Goal: Information Seeking & Learning: Learn about a topic

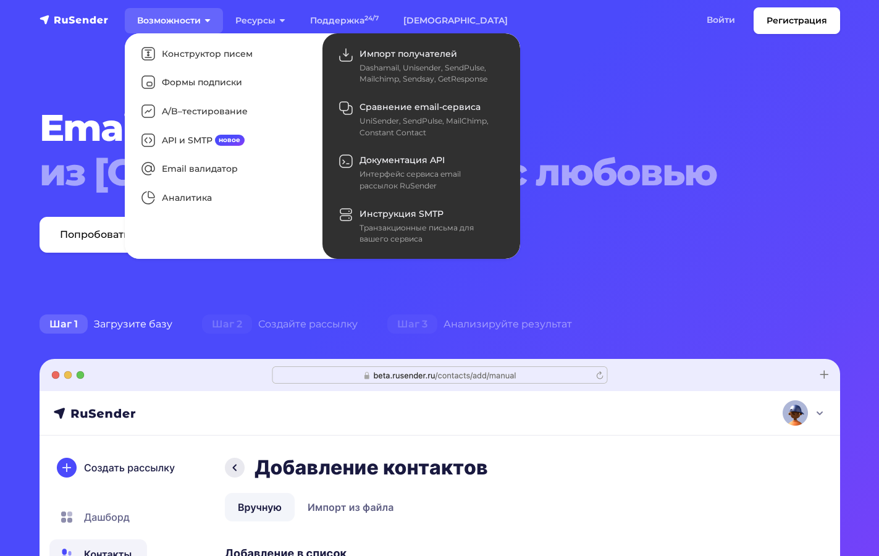
click at [140, 19] on link "Возможности" at bounding box center [174, 20] width 98 height 25
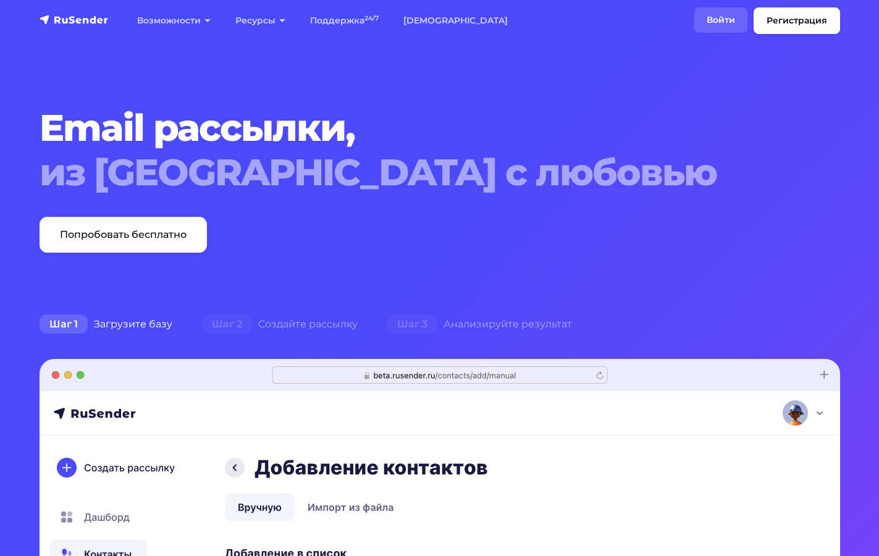
click at [714, 22] on link "Войти" at bounding box center [720, 19] width 53 height 25
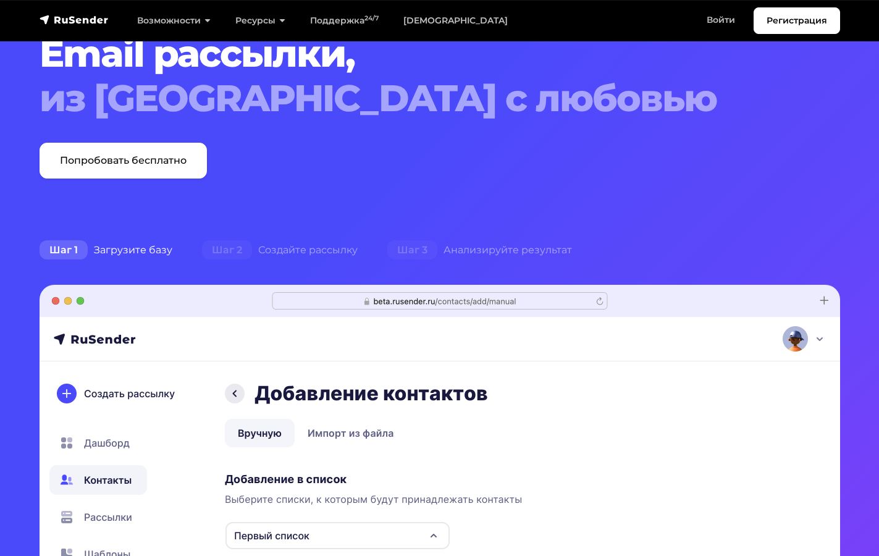
scroll to position [99, 0]
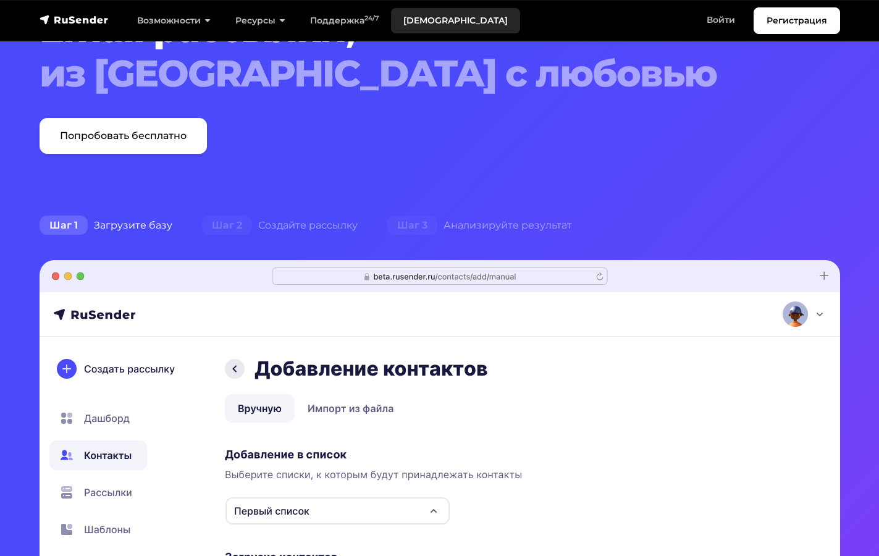
click at [417, 12] on link "[DEMOGRAPHIC_DATA]" at bounding box center [455, 20] width 129 height 25
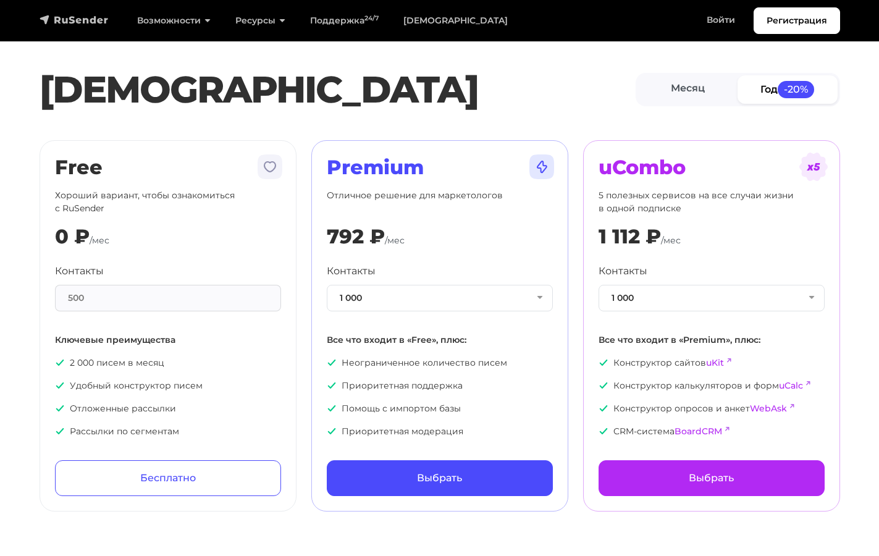
click at [75, 19] on img "navbar" at bounding box center [74, 20] width 69 height 12
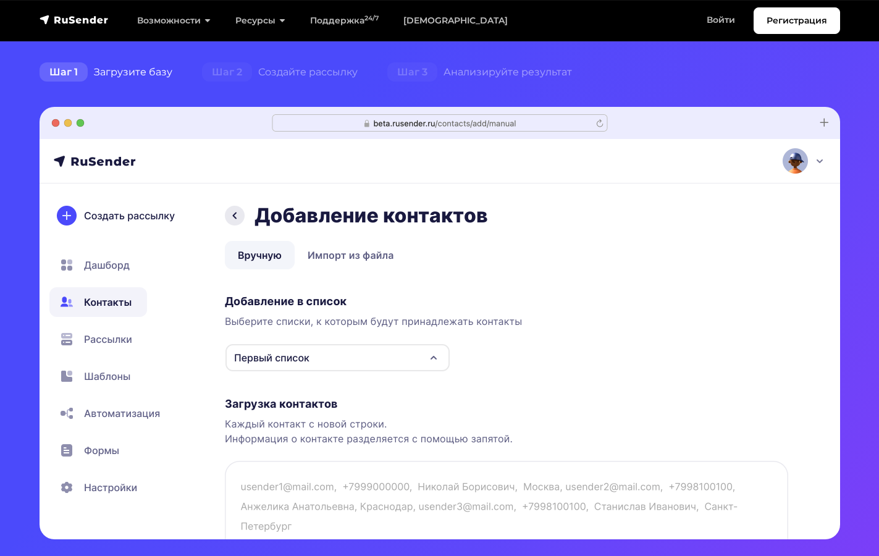
scroll to position [309, 0]
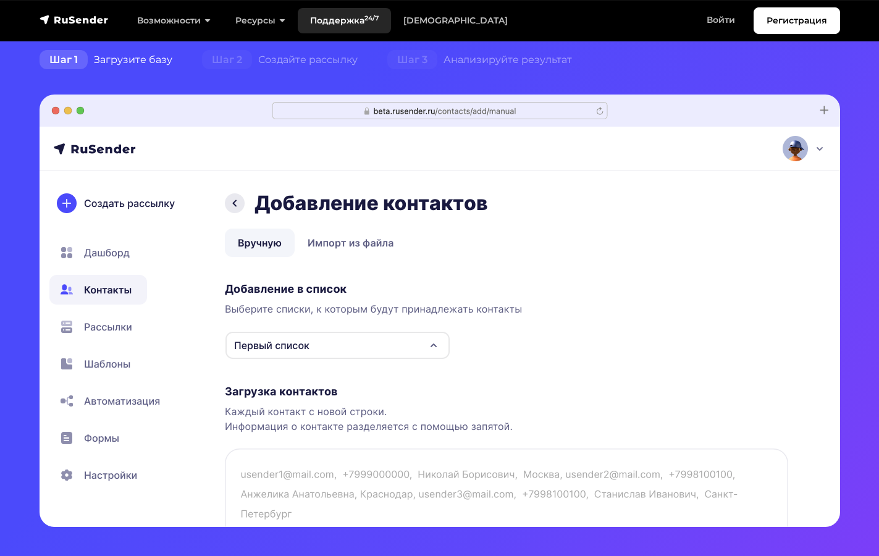
click at [336, 17] on link "Поддержка 24/7" at bounding box center [344, 20] width 93 height 25
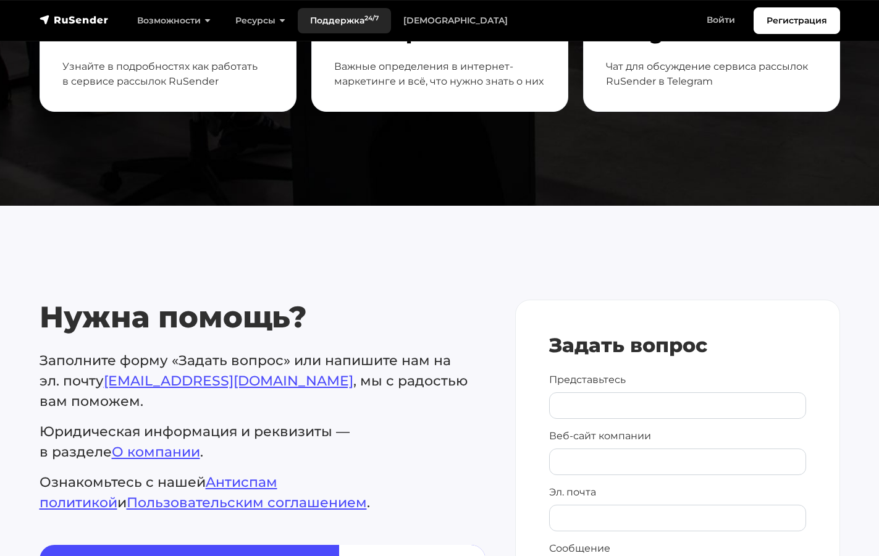
scroll to position [346, 0]
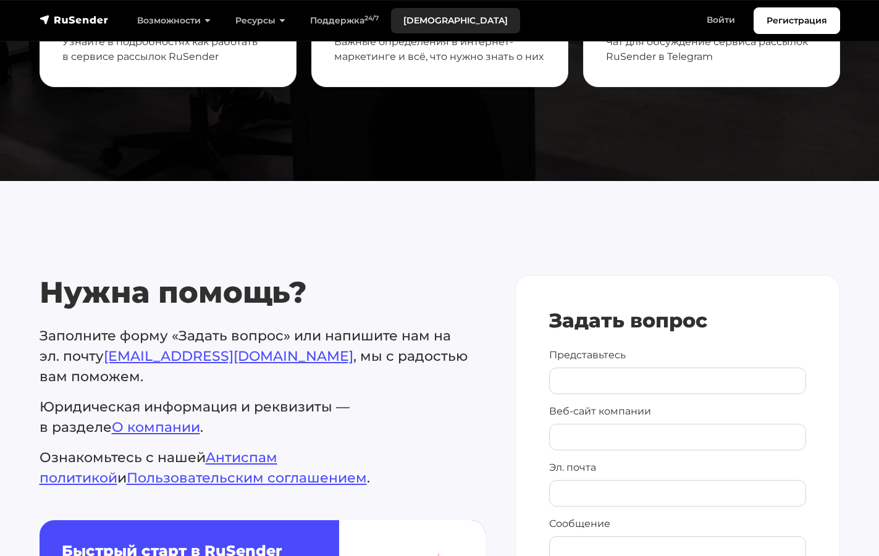
click at [417, 17] on link "[DEMOGRAPHIC_DATA]" at bounding box center [455, 20] width 129 height 25
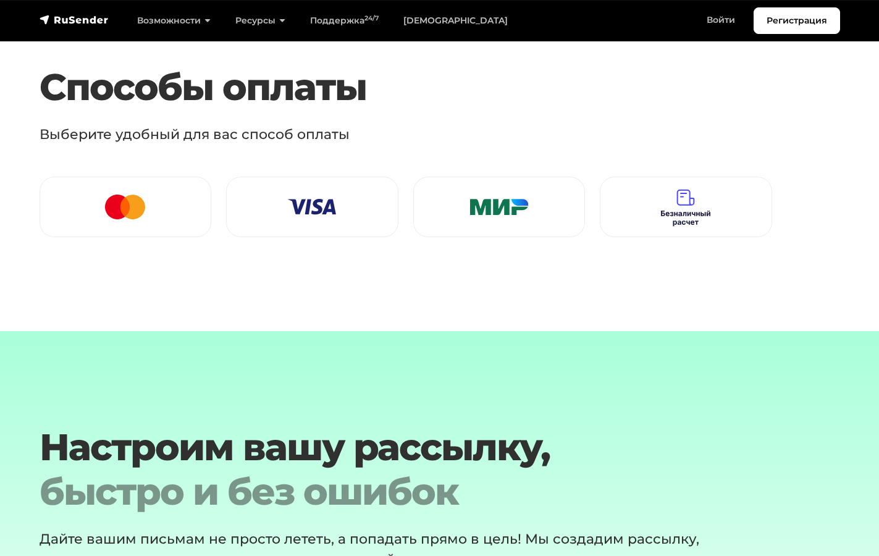
scroll to position [1784, 0]
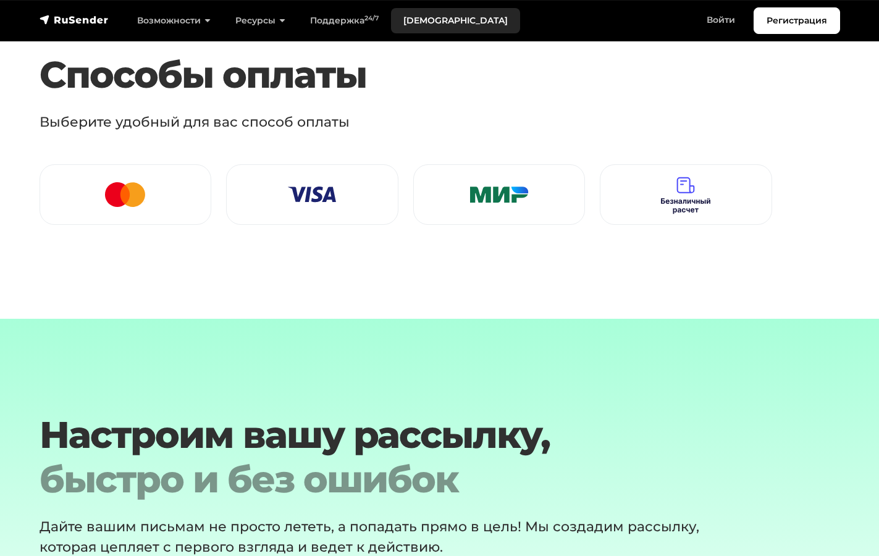
click at [421, 17] on link "[DEMOGRAPHIC_DATA]" at bounding box center [455, 20] width 129 height 25
